Goal: Go to known website: Go to known website

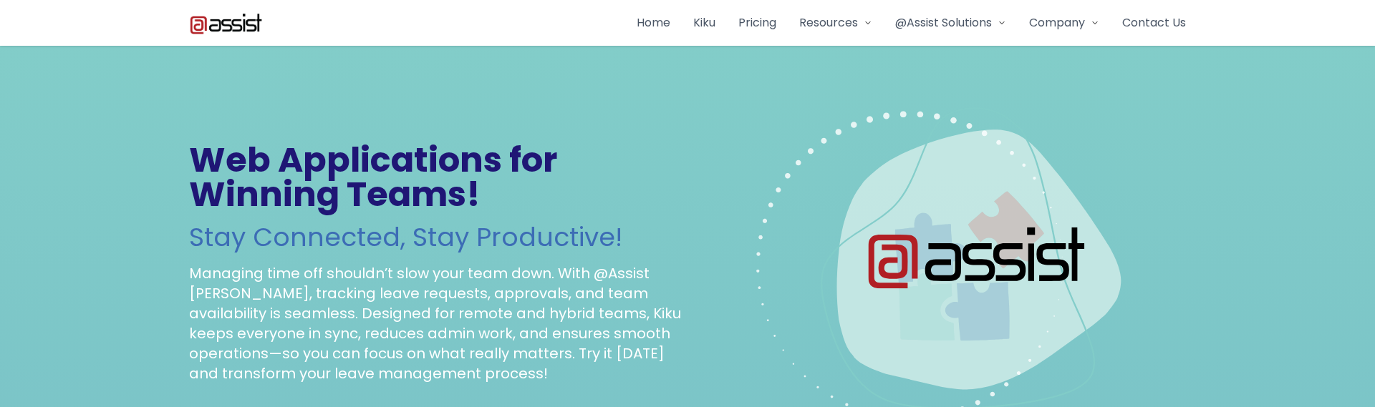
click at [695, 20] on link "Kiku" at bounding box center [704, 22] width 22 height 17
